Goal: Task Accomplishment & Management: Use online tool/utility

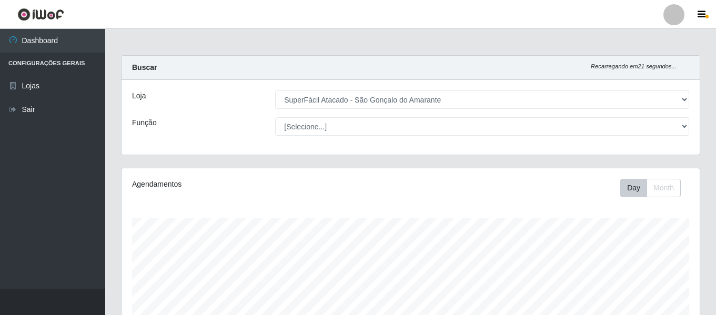
select select "408"
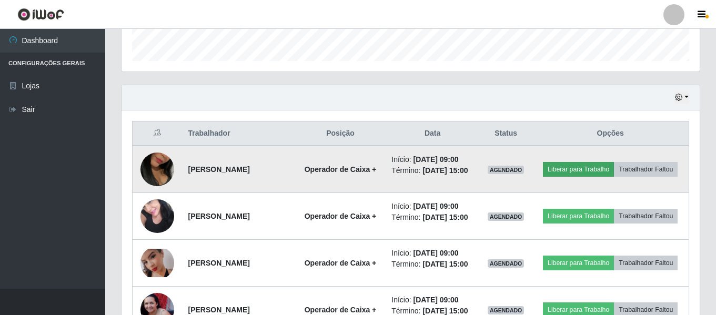
scroll to position [315, 0]
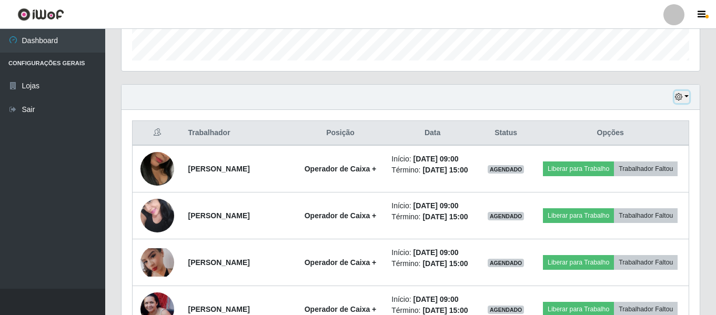
click at [686, 98] on button "button" at bounding box center [681, 97] width 15 height 12
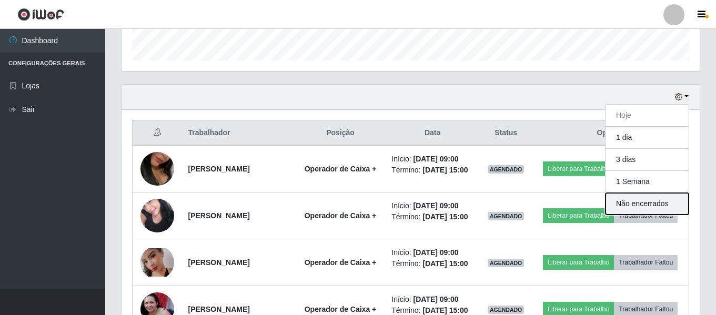
click at [647, 205] on button "Não encerrados" at bounding box center [646, 204] width 83 height 22
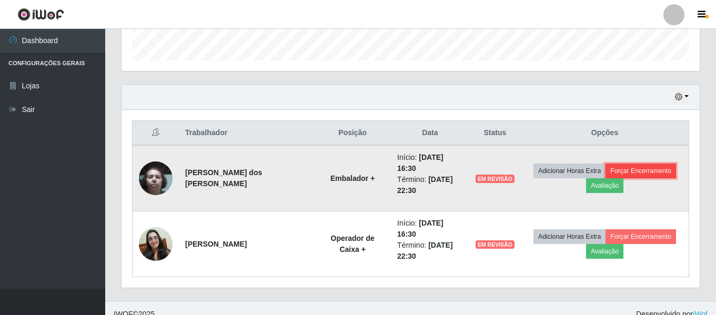
click at [634, 175] on button "Forçar Encerramento" at bounding box center [640, 171] width 70 height 15
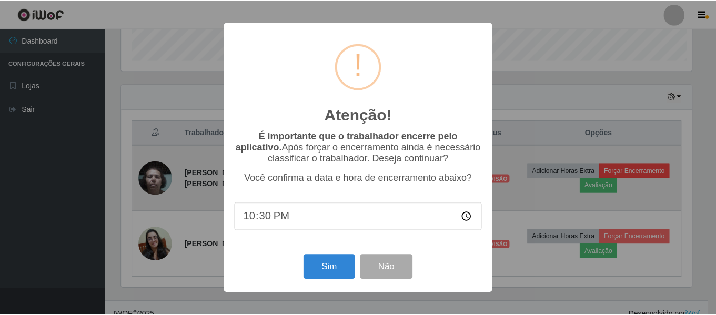
scroll to position [218, 573]
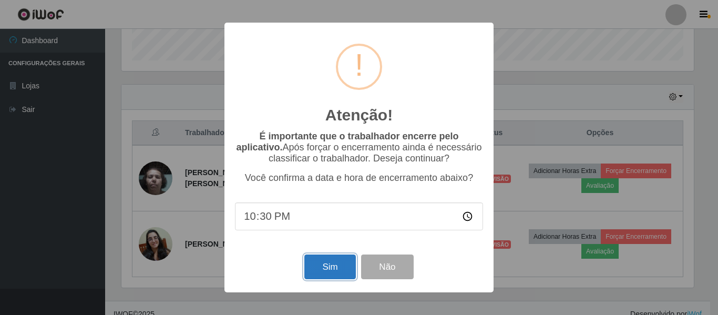
click at [330, 268] on button "Sim" at bounding box center [329, 266] width 51 height 25
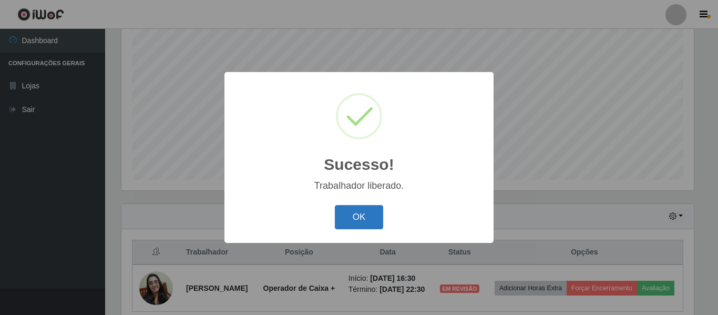
click at [359, 227] on button "OK" at bounding box center [359, 217] width 49 height 25
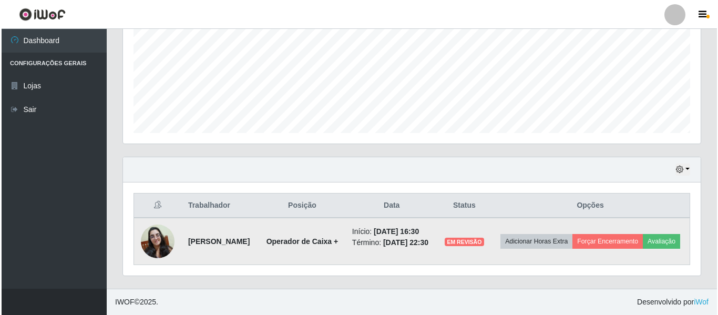
scroll to position [262, 0]
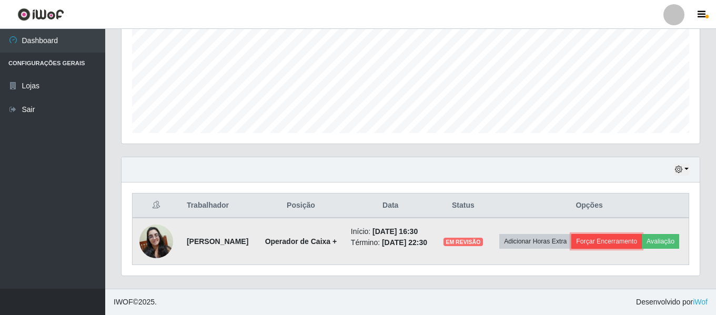
click at [641, 234] on button "Forçar Encerramento" at bounding box center [606, 241] width 70 height 15
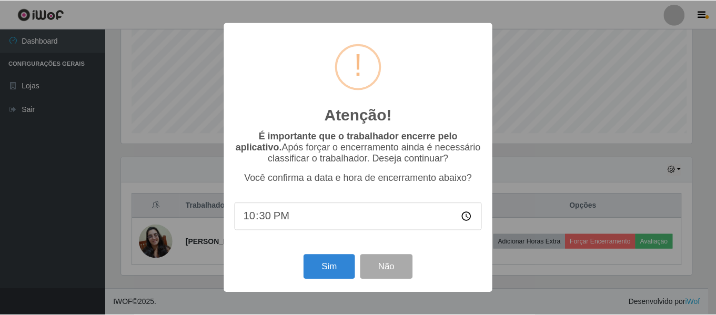
scroll to position [218, 573]
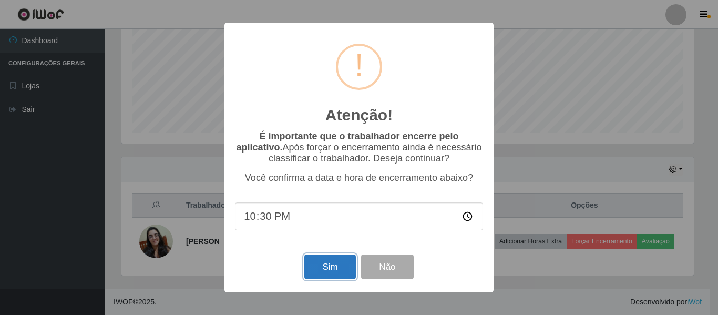
click at [327, 274] on button "Sim" at bounding box center [329, 266] width 51 height 25
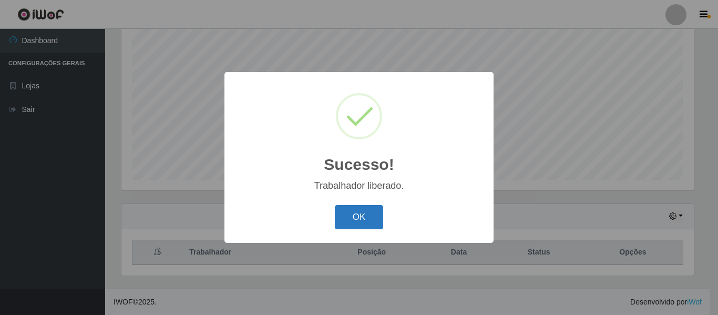
click at [361, 220] on button "OK" at bounding box center [359, 217] width 49 height 25
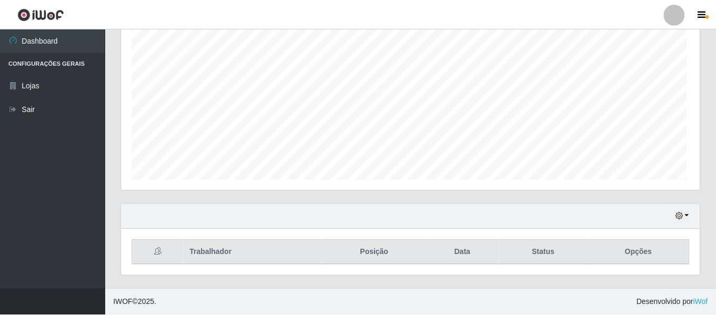
scroll to position [218, 578]
click at [686, 215] on button "button" at bounding box center [681, 216] width 15 height 12
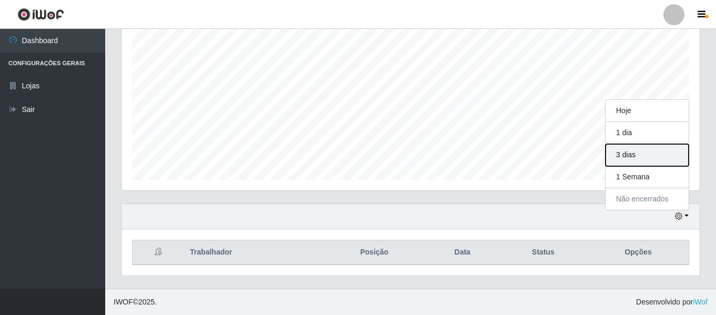
click at [638, 160] on button "3 dias" at bounding box center [646, 155] width 83 height 22
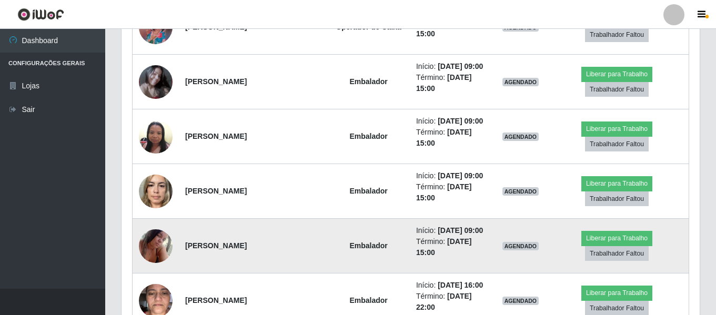
scroll to position [1826, 0]
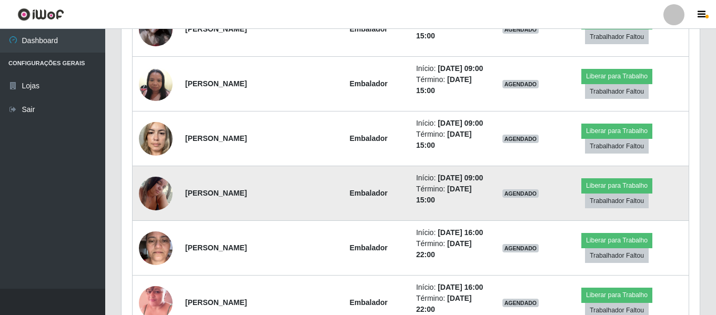
click at [159, 202] on img at bounding box center [156, 193] width 34 height 45
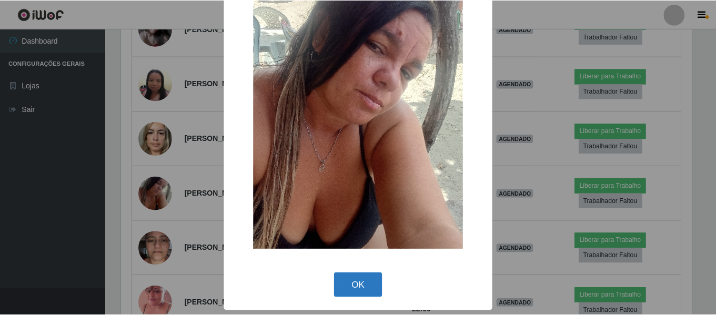
scroll to position [57, 0]
click at [370, 285] on button "OK" at bounding box center [359, 284] width 49 height 25
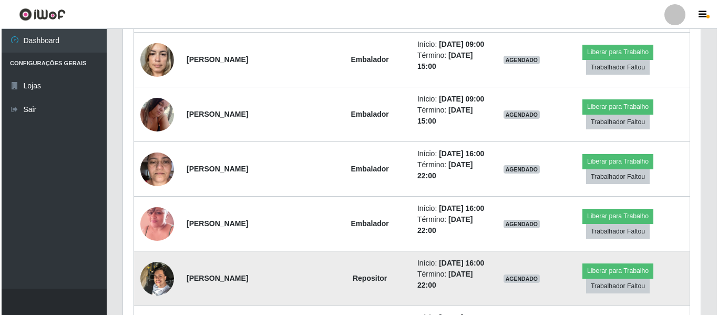
scroll to position [1931, 0]
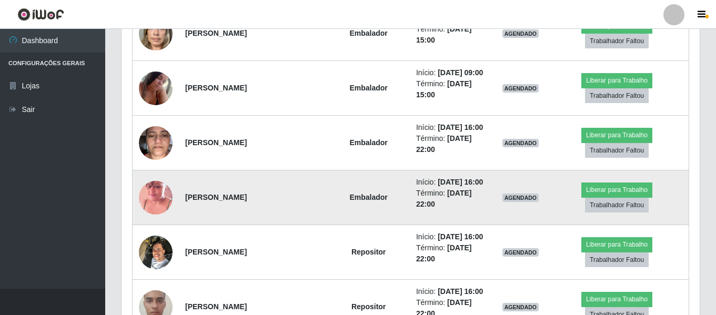
click at [154, 201] on img at bounding box center [156, 198] width 34 height 60
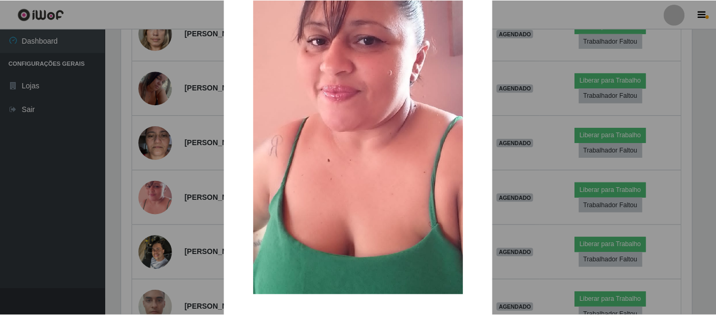
scroll to position [151, 0]
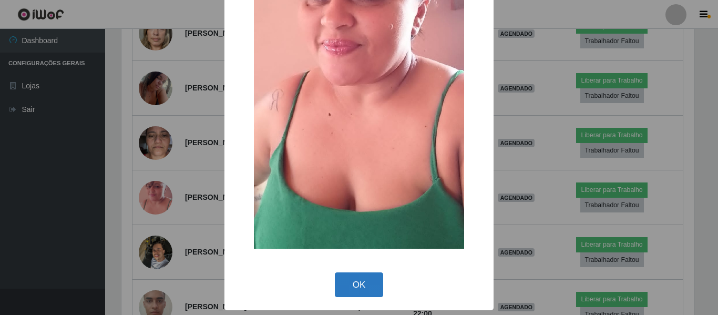
click at [347, 286] on button "OK" at bounding box center [359, 284] width 49 height 25
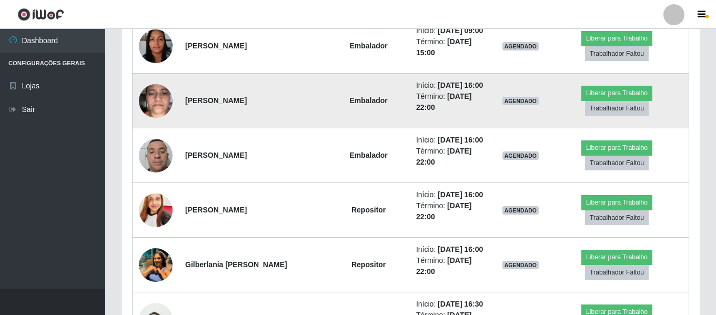
scroll to position [3193, 0]
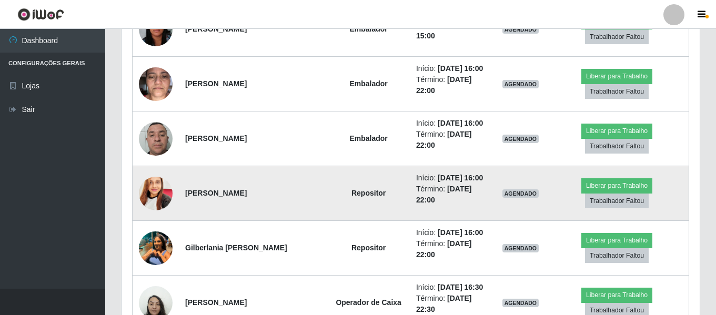
click at [145, 189] on img at bounding box center [156, 193] width 34 height 45
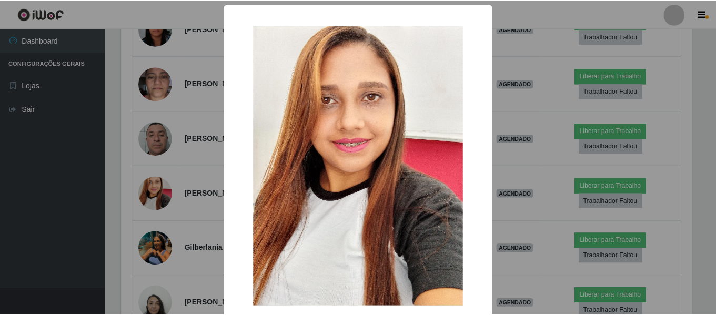
scroll to position [57, 0]
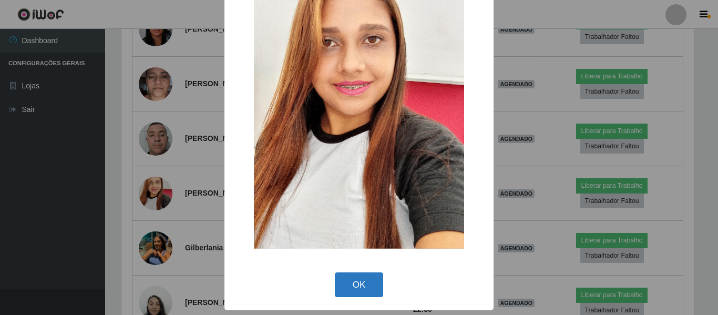
click at [355, 292] on button "OK" at bounding box center [359, 284] width 49 height 25
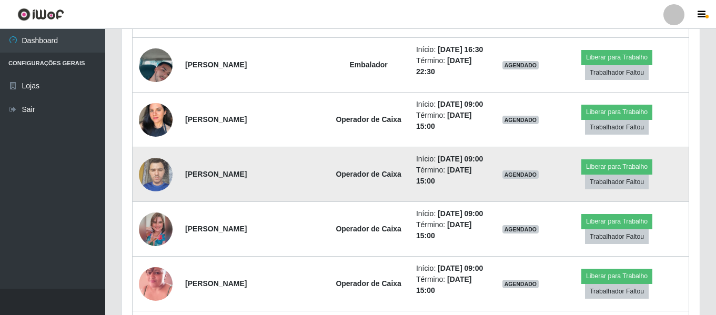
scroll to position [2615, 0]
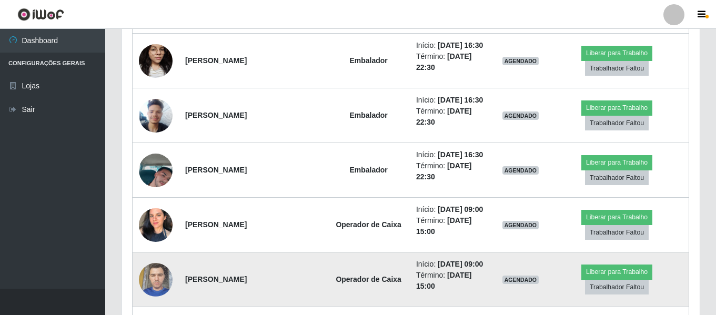
click at [162, 277] on img at bounding box center [156, 279] width 34 height 45
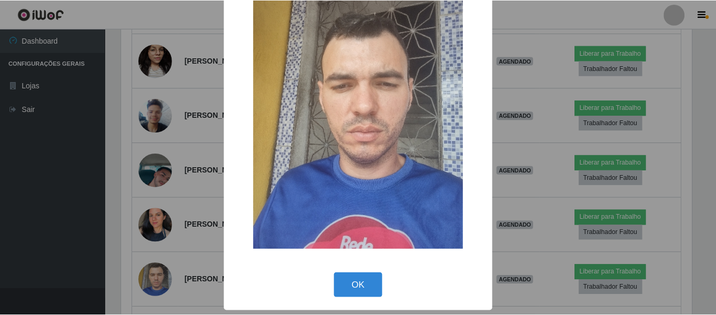
scroll to position [57, 0]
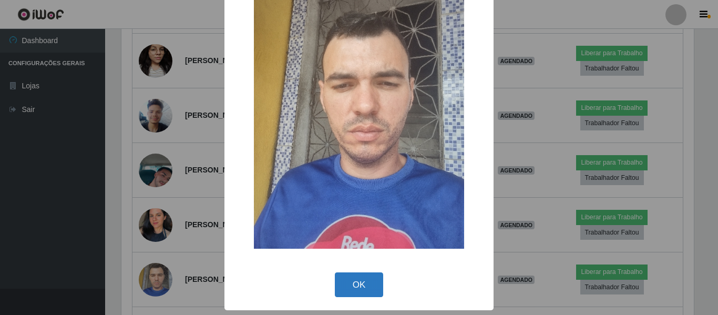
click at [355, 280] on button "OK" at bounding box center [359, 284] width 49 height 25
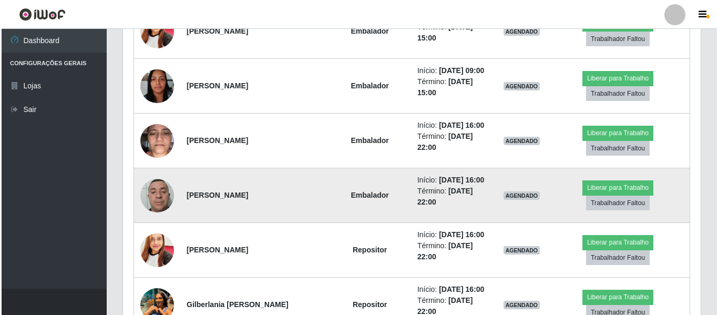
scroll to position [3141, 0]
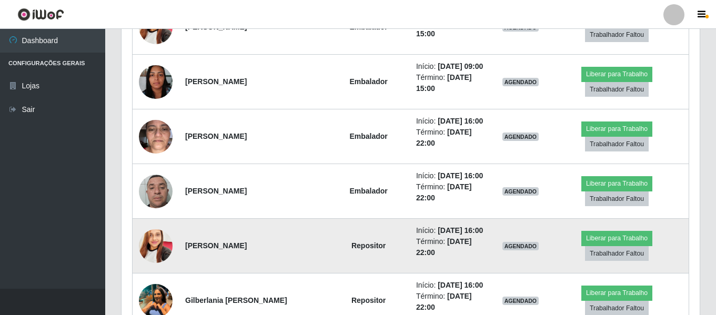
click at [153, 241] on img at bounding box center [156, 245] width 34 height 45
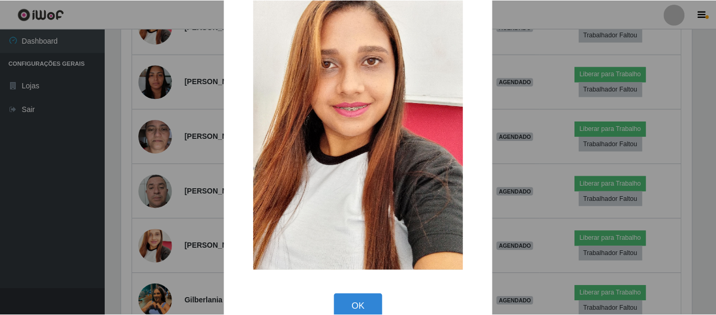
scroll to position [57, 0]
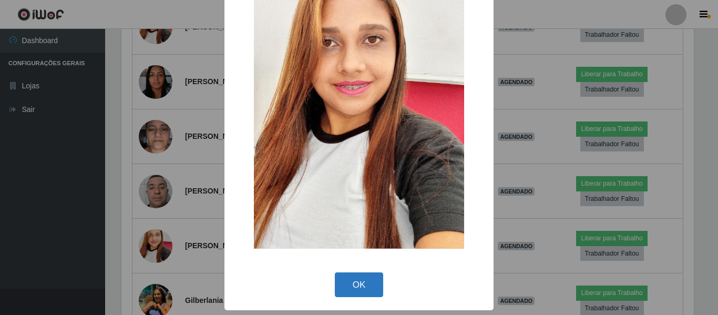
click at [344, 280] on button "OK" at bounding box center [359, 284] width 49 height 25
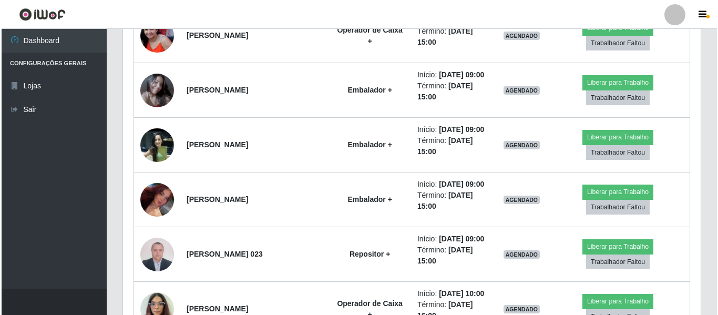
scroll to position [354, 0]
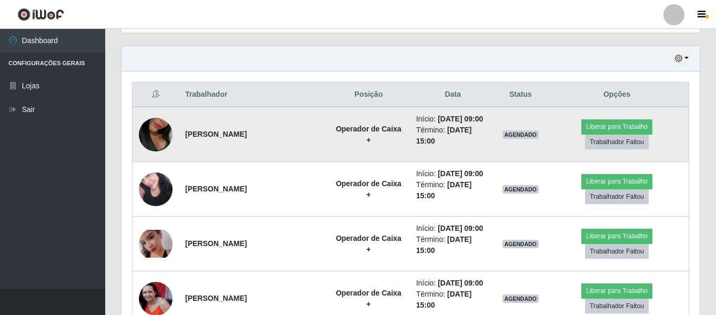
click at [156, 138] on img at bounding box center [156, 135] width 34 height 60
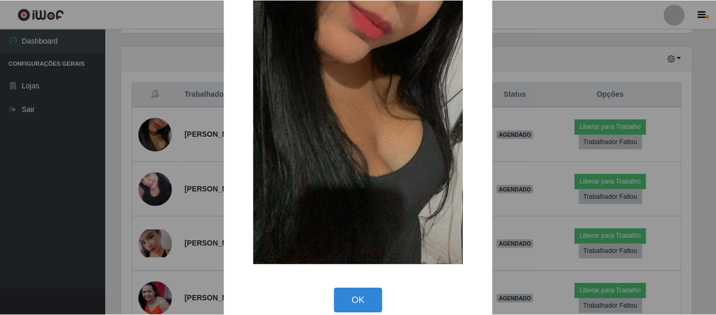
scroll to position [151, 0]
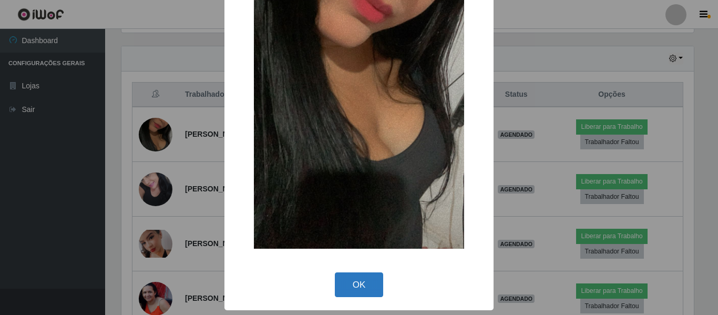
click at [371, 284] on button "OK" at bounding box center [359, 284] width 49 height 25
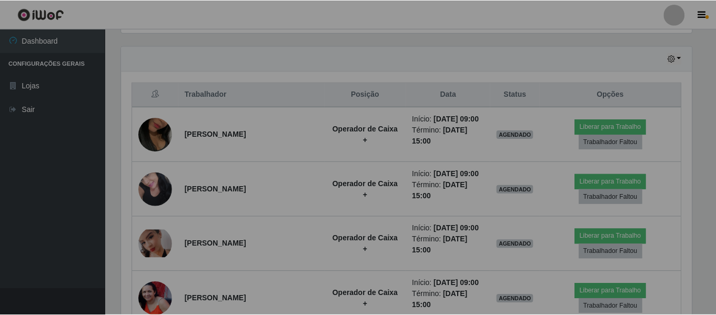
scroll to position [218, 578]
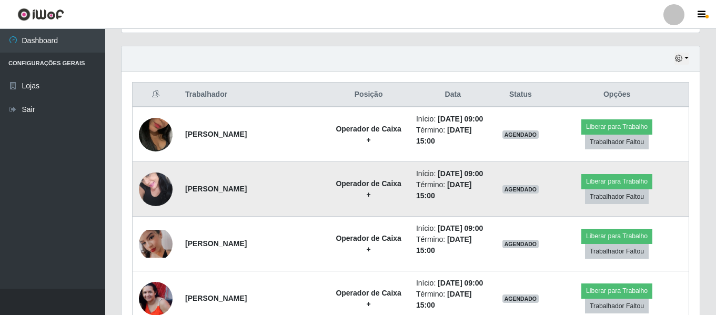
click at [145, 201] on img at bounding box center [156, 189] width 34 height 45
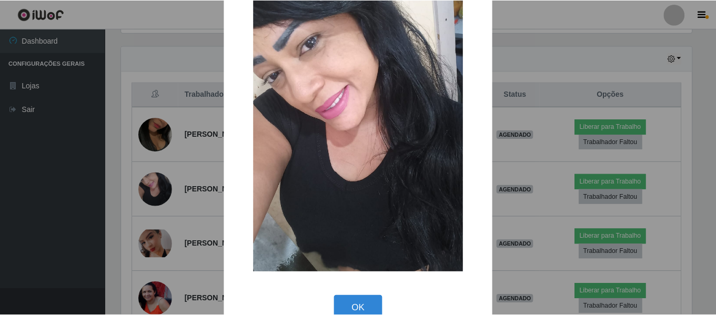
scroll to position [53, 0]
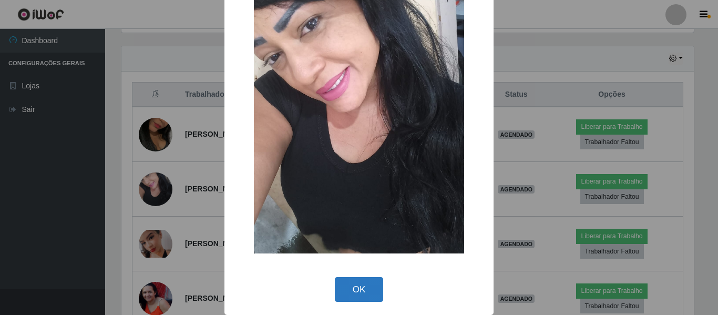
click at [356, 294] on button "OK" at bounding box center [359, 289] width 49 height 25
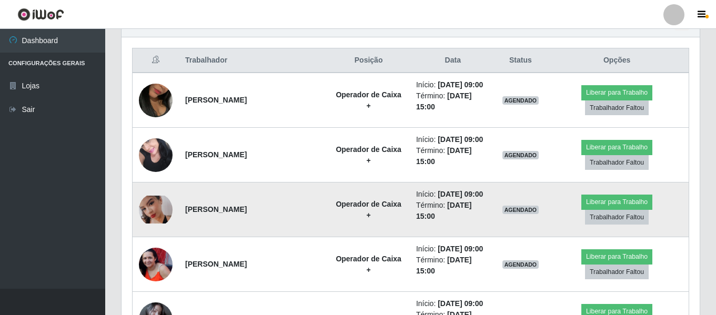
scroll to position [406, 0]
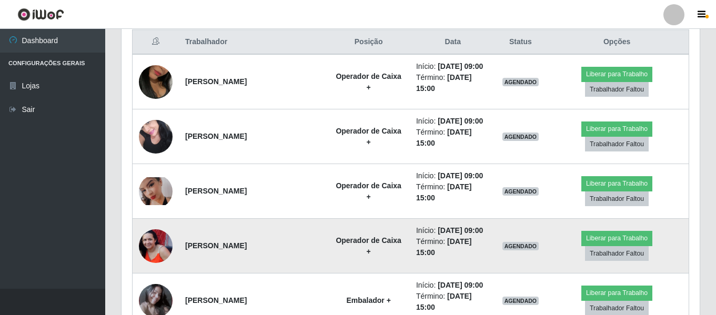
click at [151, 237] on img at bounding box center [156, 246] width 34 height 34
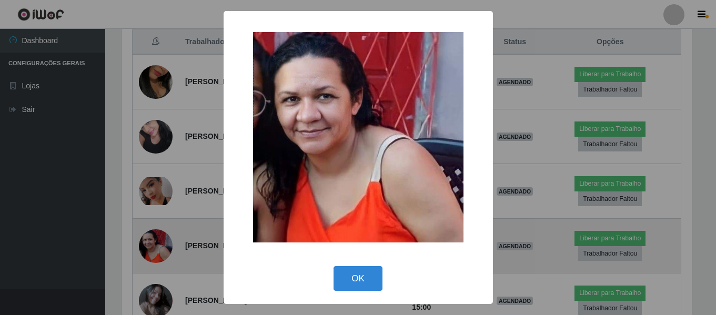
scroll to position [218, 573]
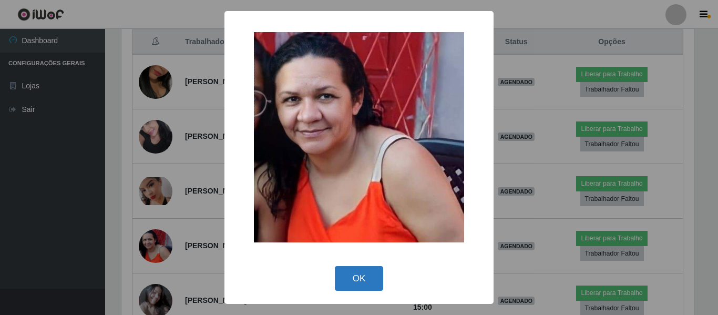
click at [360, 276] on button "OK" at bounding box center [359, 278] width 49 height 25
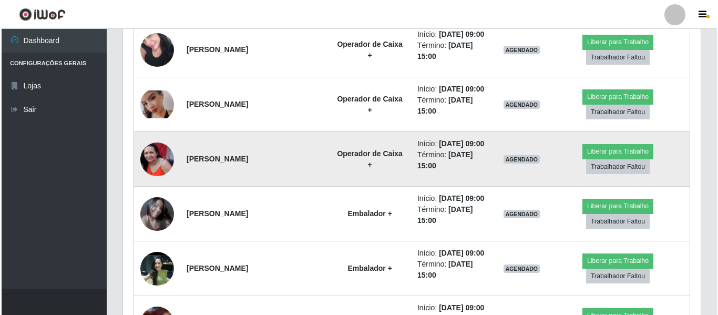
scroll to position [512, 0]
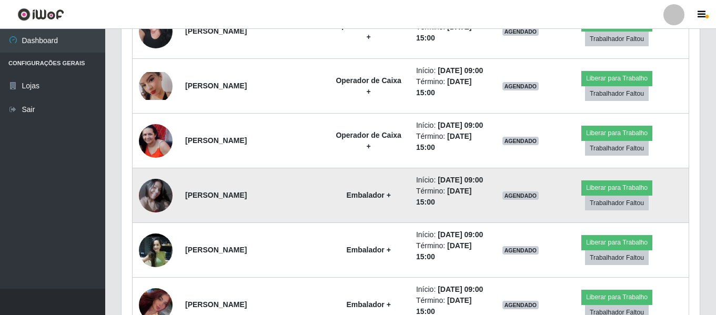
click at [144, 187] on img at bounding box center [156, 195] width 34 height 38
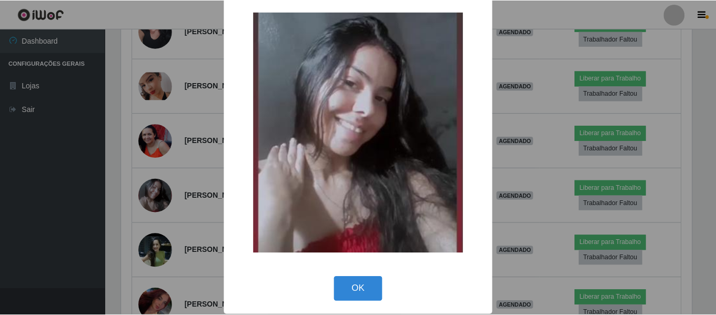
scroll to position [18, 0]
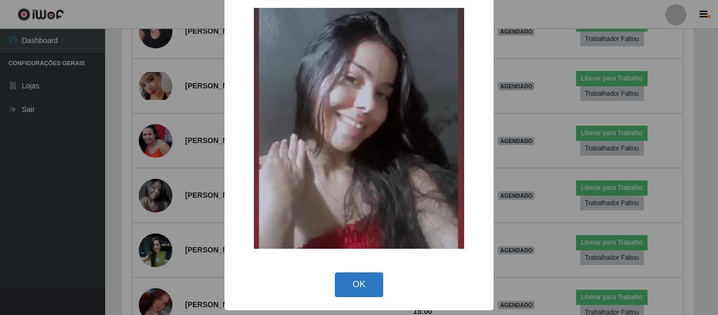
click at [361, 287] on button "OK" at bounding box center [359, 284] width 49 height 25
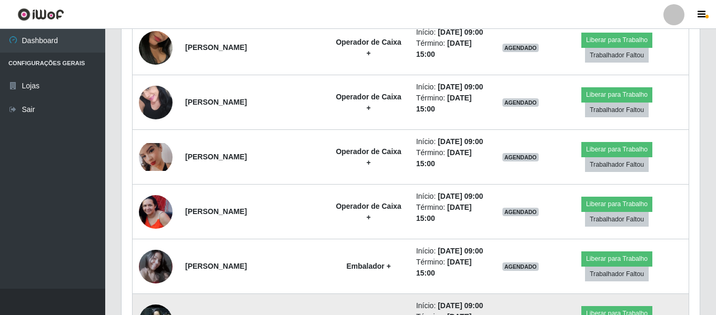
scroll to position [512, 0]
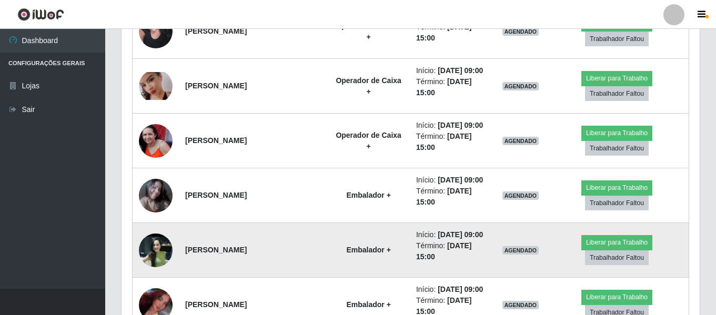
click at [146, 250] on img at bounding box center [156, 250] width 34 height 60
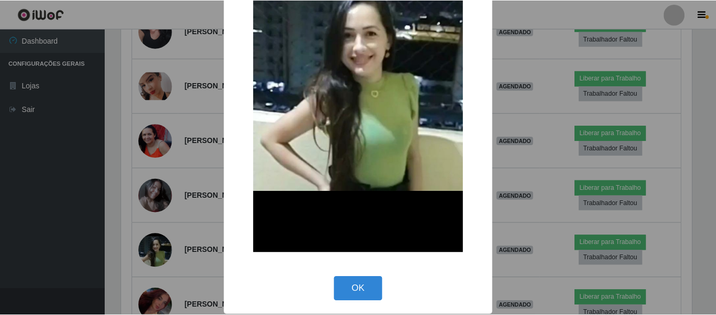
scroll to position [151, 0]
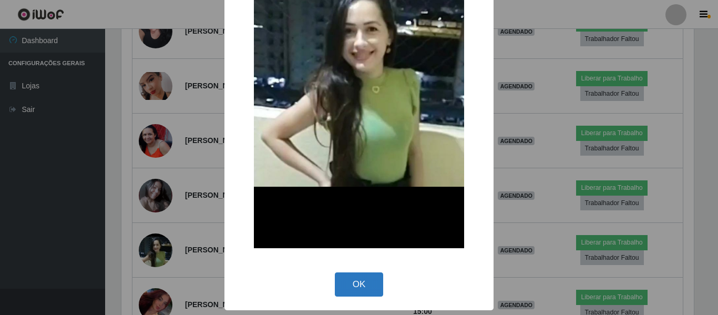
click at [351, 288] on button "OK" at bounding box center [359, 284] width 49 height 25
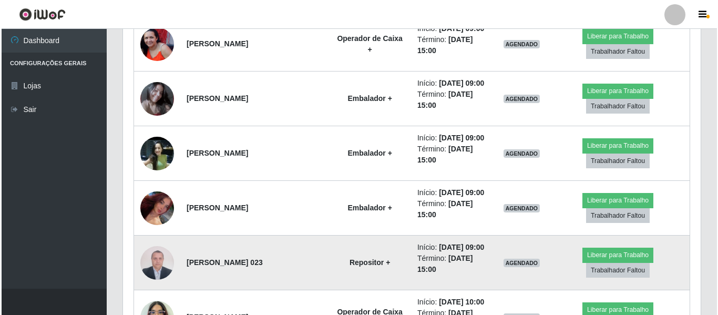
scroll to position [617, 0]
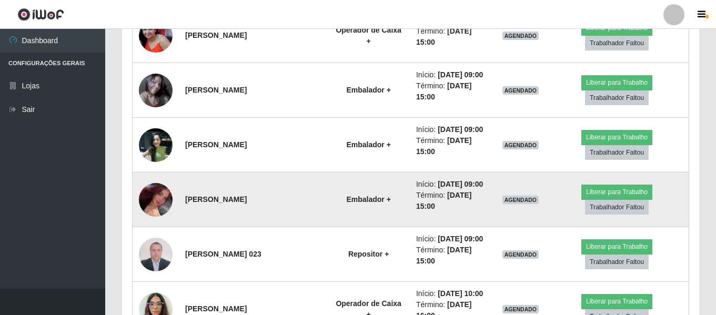
click at [150, 202] on img at bounding box center [156, 199] width 34 height 58
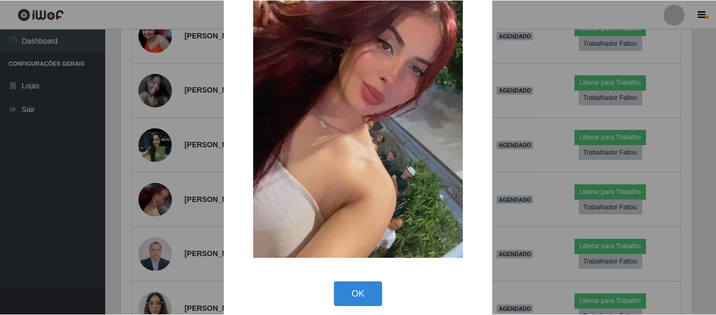
scroll to position [141, 0]
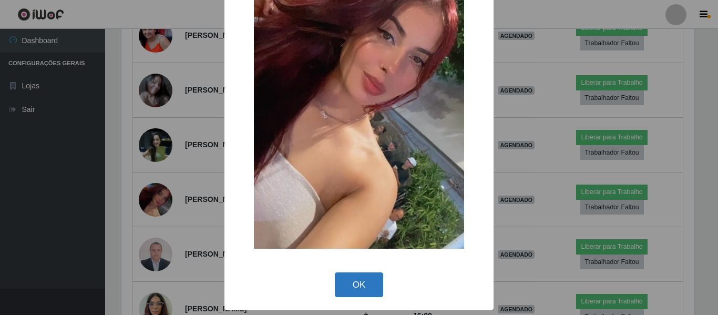
click at [358, 286] on button "OK" at bounding box center [359, 284] width 49 height 25
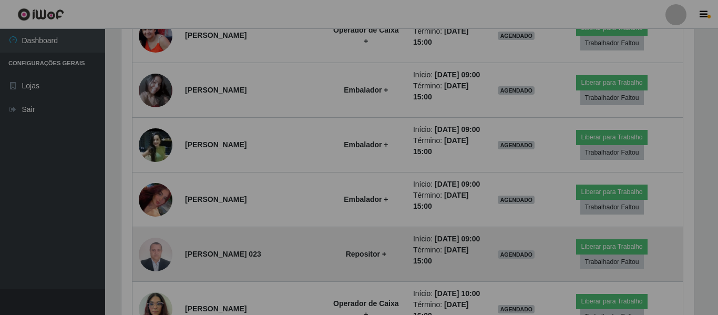
scroll to position [218, 578]
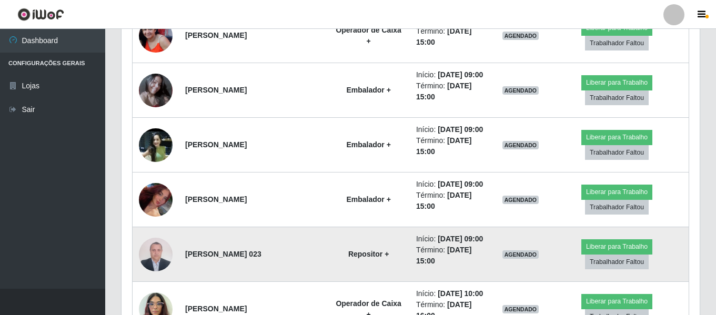
click at [166, 253] on img at bounding box center [156, 254] width 34 height 45
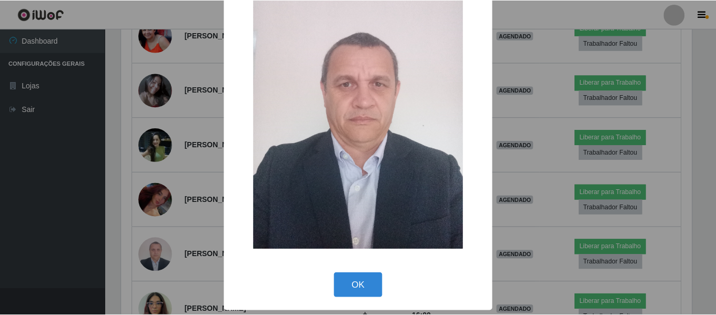
scroll to position [57, 0]
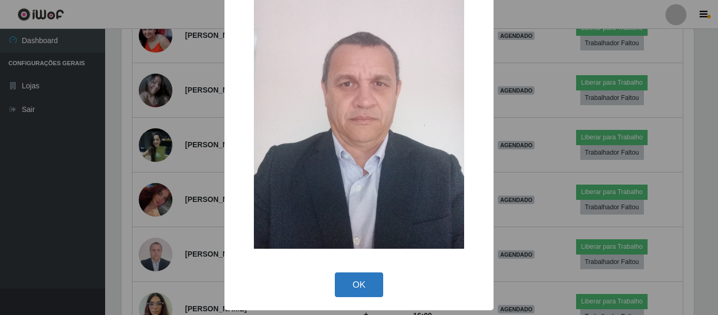
click at [369, 278] on button "OK" at bounding box center [359, 284] width 49 height 25
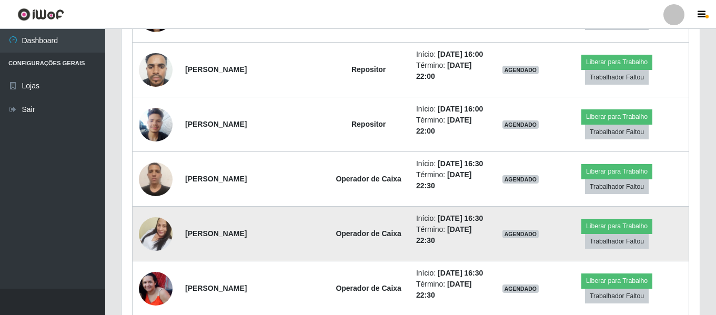
scroll to position [4480, 0]
